Goal: Task Accomplishment & Management: Use online tool/utility

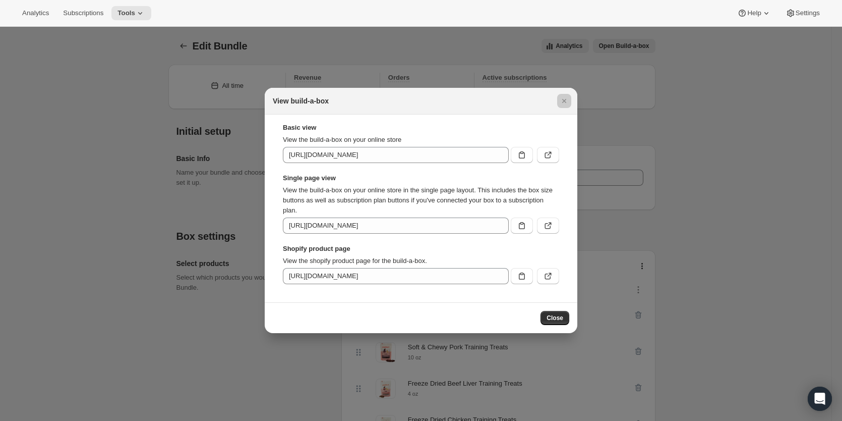
click at [59, 106] on div at bounding box center [421, 210] width 842 height 421
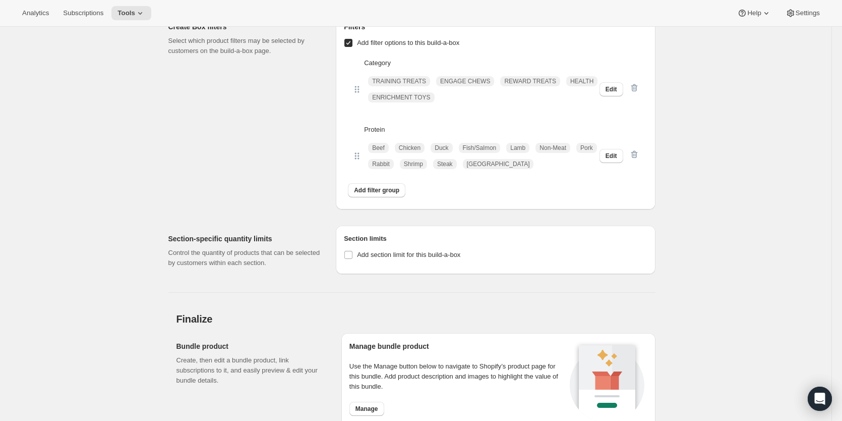
scroll to position [3266, 0]
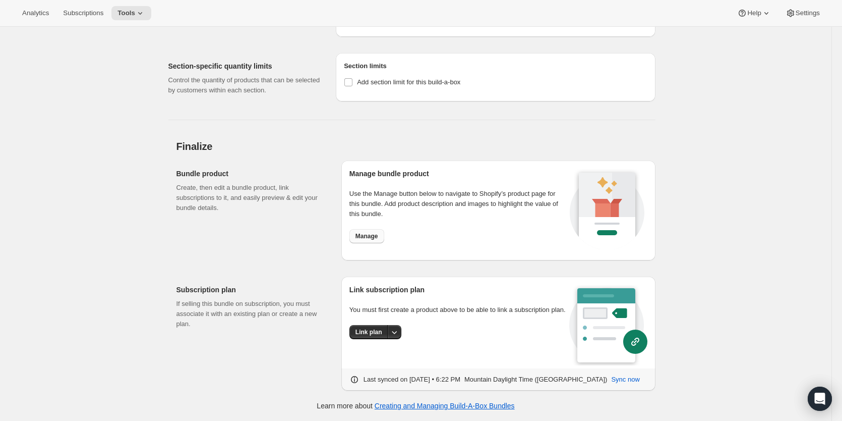
click at [375, 235] on span "Manage" at bounding box center [367, 236] width 23 height 8
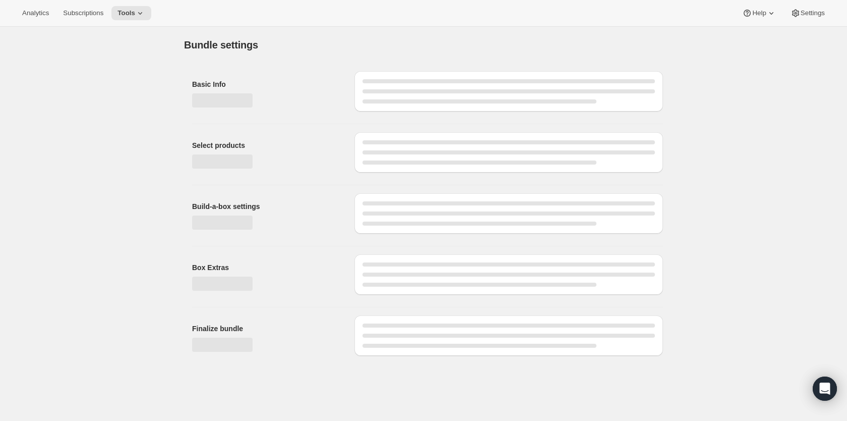
type input "Build A Bundle"
radio input "true"
checkbox input "true"
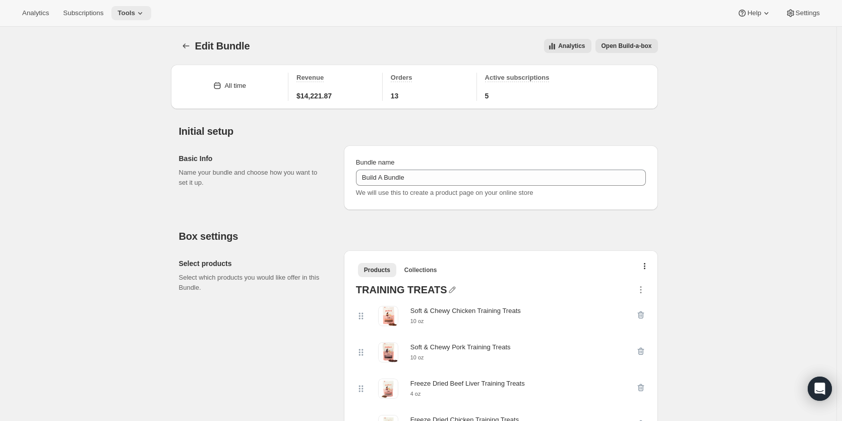
click at [131, 13] on span "Tools" at bounding box center [127, 13] width 18 height 8
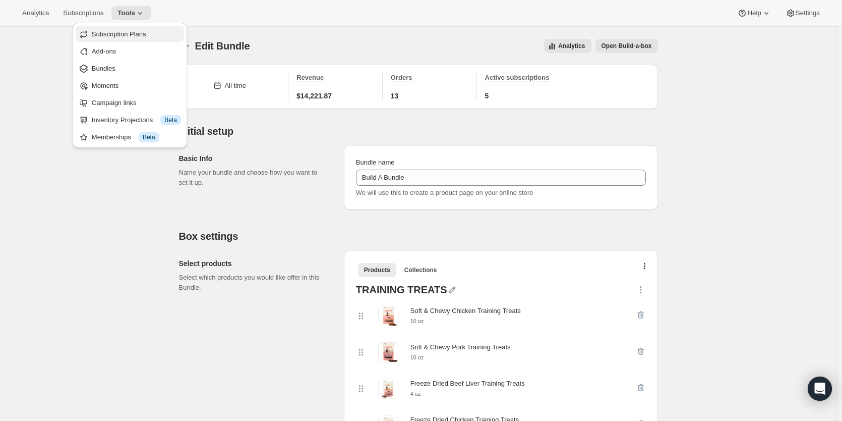
click at [139, 36] on span "Subscription Plans" at bounding box center [119, 34] width 54 height 8
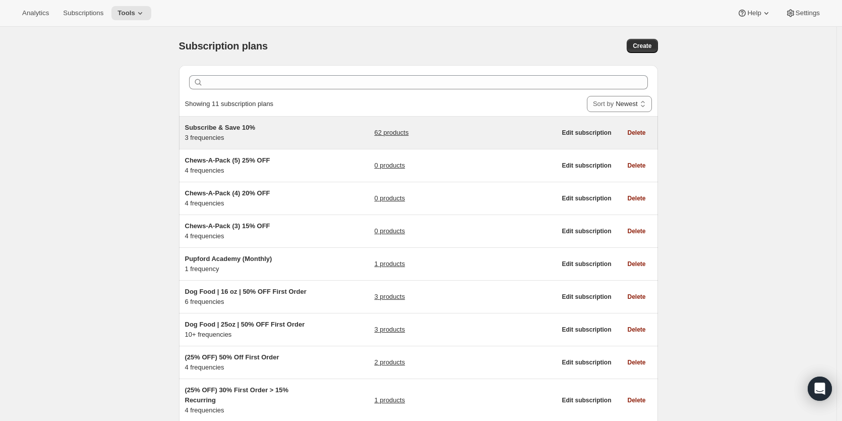
click at [467, 135] on div "62 products" at bounding box center [465, 133] width 182 height 20
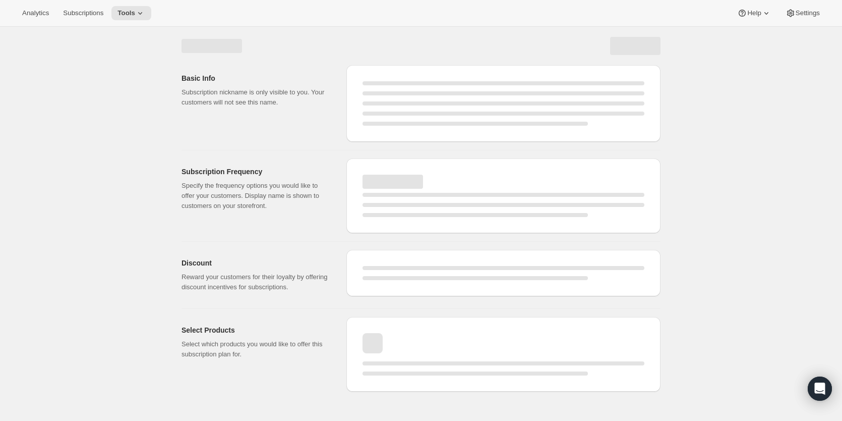
select select "WEEK"
select select "MONTH"
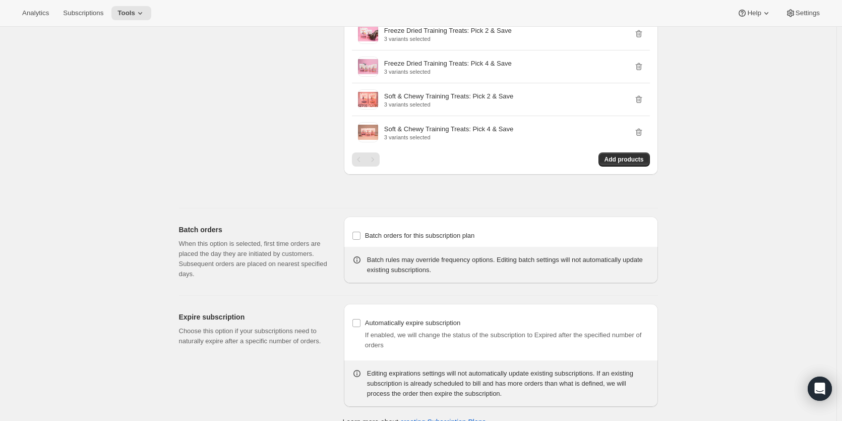
scroll to position [1222, 0]
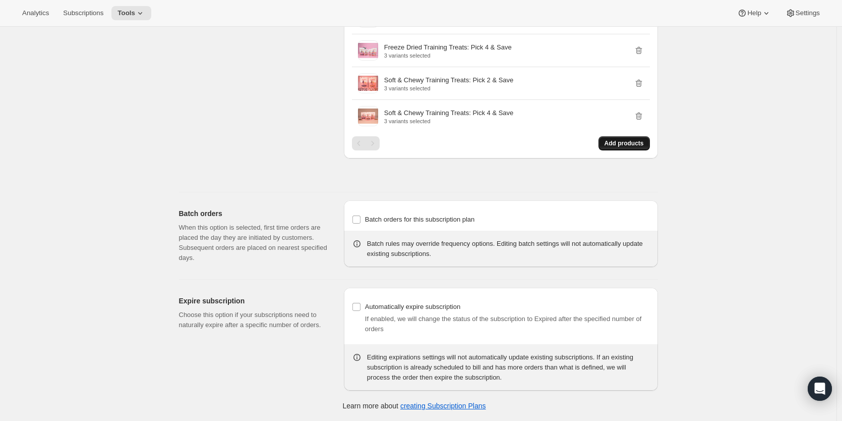
click at [626, 141] on span "Add products" at bounding box center [624, 143] width 39 height 8
